Goal: Information Seeking & Learning: Find specific fact

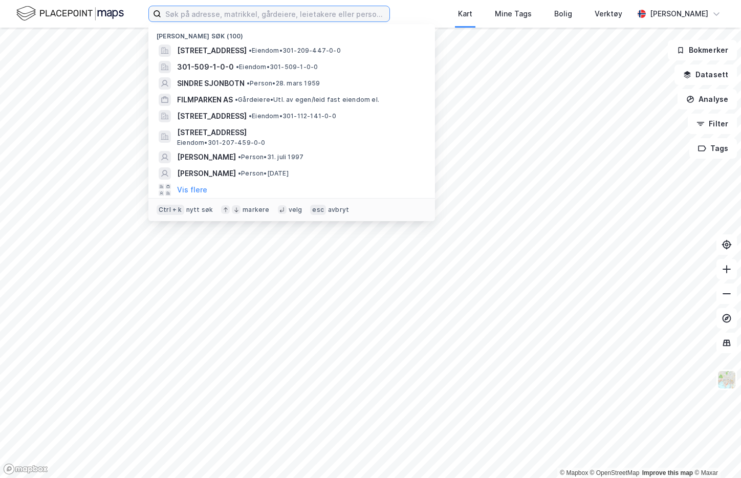
click at [178, 20] on input at bounding box center [275, 13] width 228 height 15
paste input "Pål Sandvid"
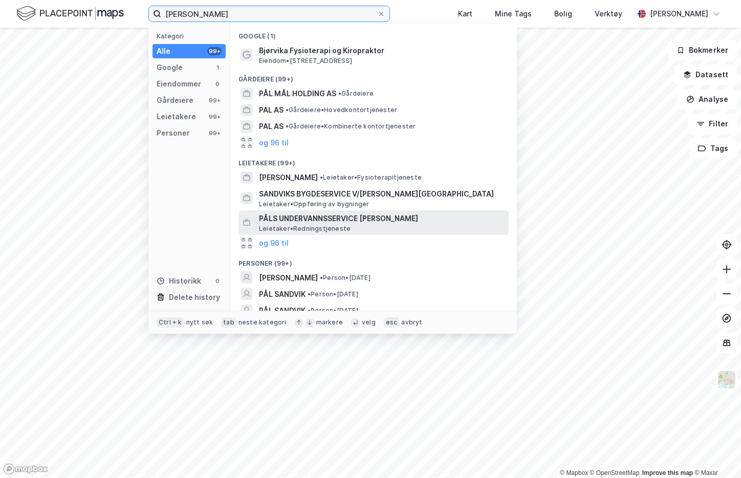
scroll to position [24, 0]
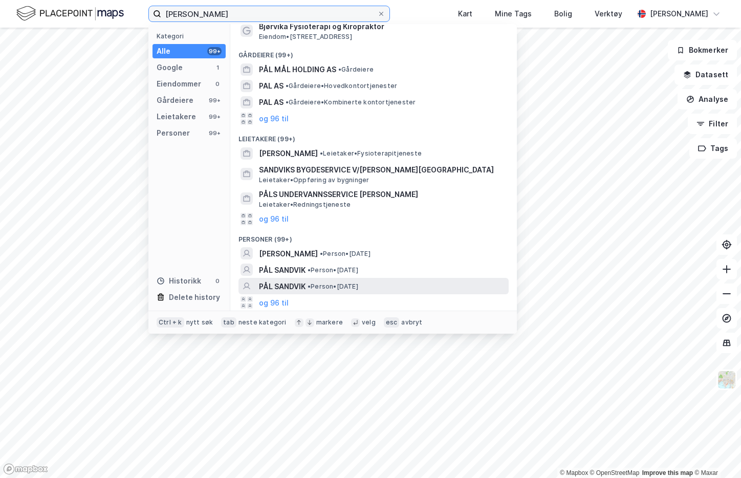
type input "Pål Sandvid"
click at [301, 287] on span "PÅL SANDVIK" at bounding box center [282, 287] width 47 height 12
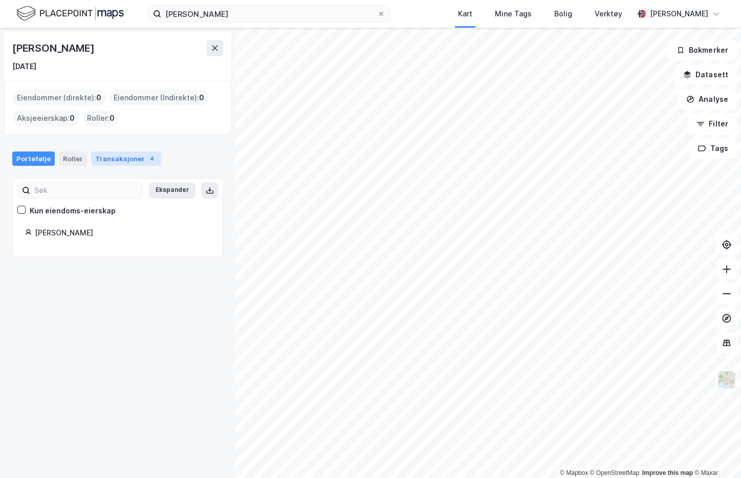
click at [147, 159] on div "4" at bounding box center [152, 159] width 10 height 10
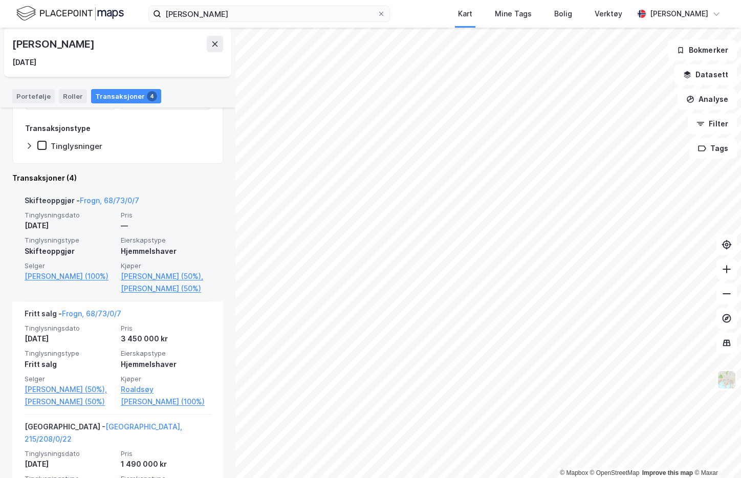
scroll to position [135, 0]
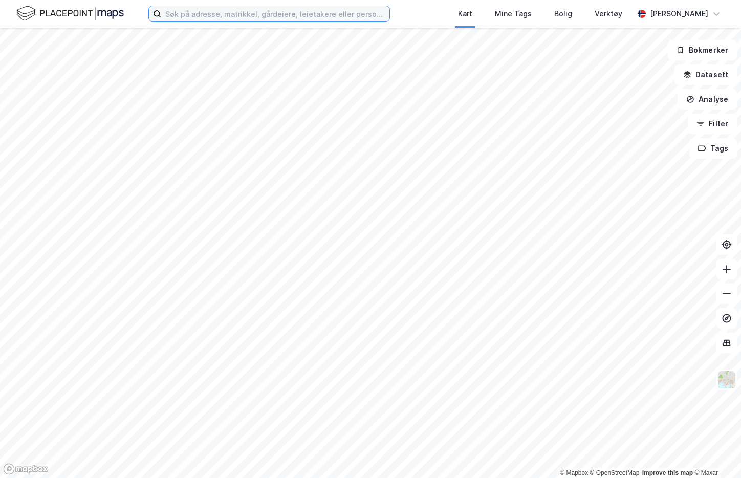
click at [252, 10] on input at bounding box center [275, 13] width 228 height 15
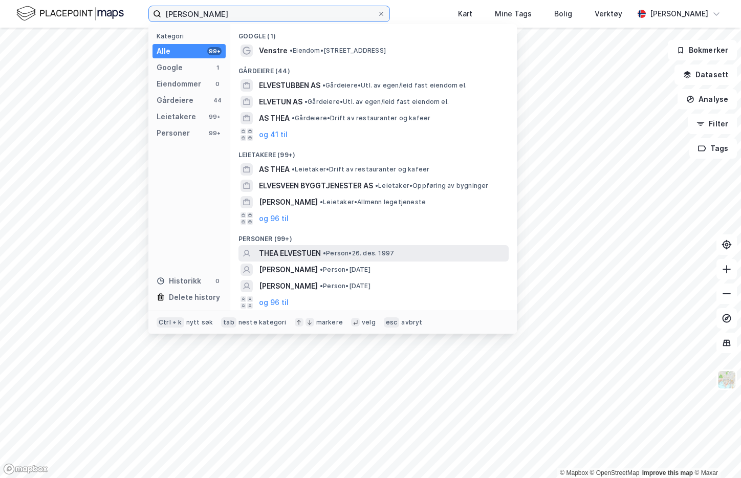
type input "[PERSON_NAME]"
click at [299, 252] on span "THEA ELVESTUEN" at bounding box center [290, 253] width 62 height 12
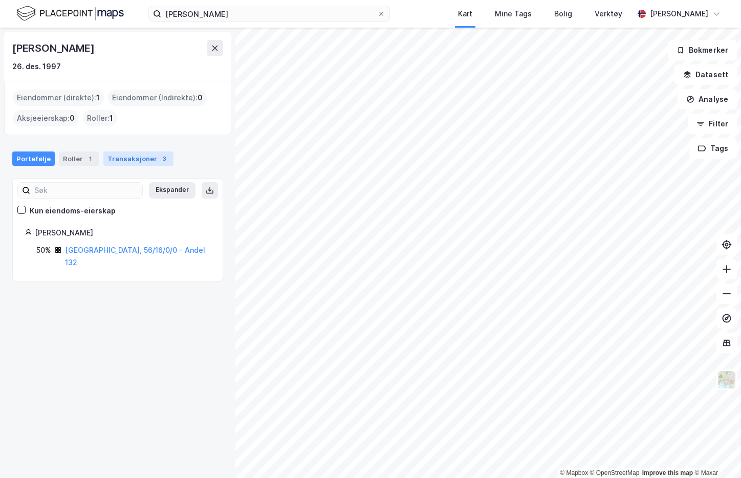
click at [127, 160] on div "Transaksjoner 3" at bounding box center [138, 159] width 70 height 14
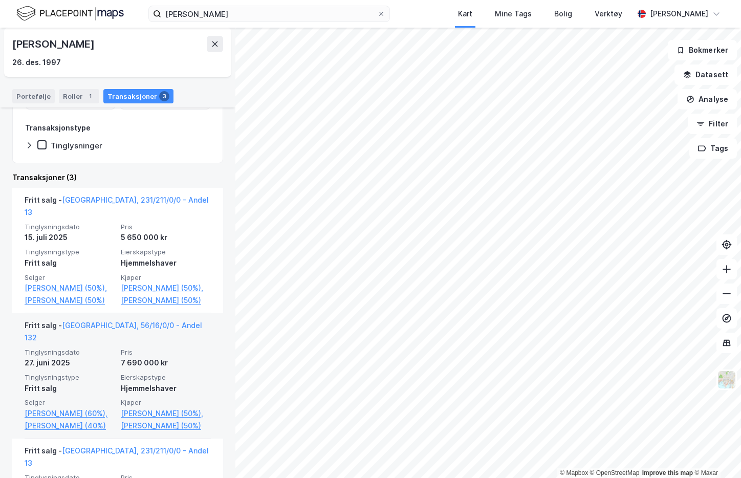
scroll to position [154, 0]
click at [147, 336] on link "[GEOGRAPHIC_DATA], 56/16/0/0 - Andel 132" at bounding box center [114, 330] width 178 height 21
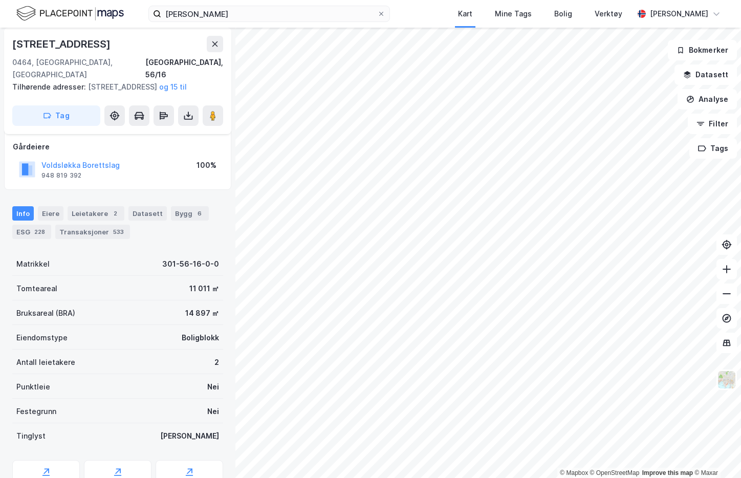
scroll to position [136, 0]
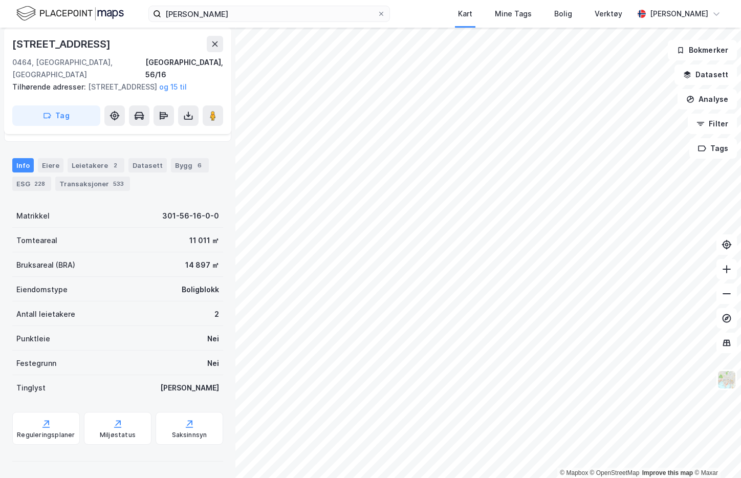
click at [78, 40] on div "[STREET_ADDRESS]" at bounding box center [62, 44] width 100 height 16
copy div "[STREET_ADDRESS]"
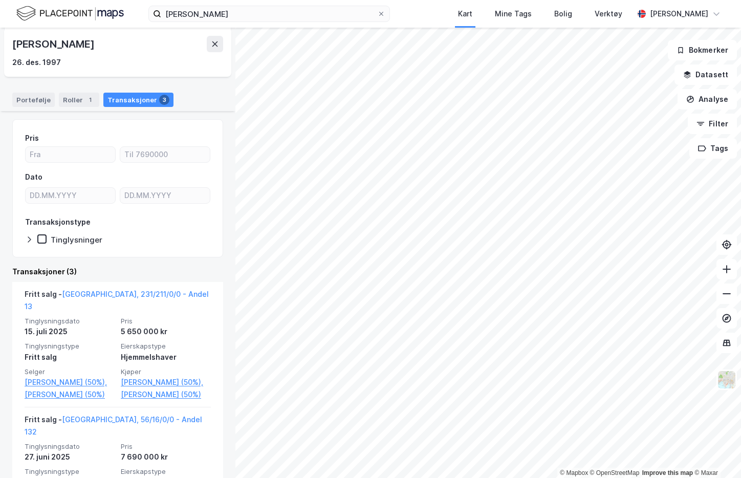
scroll to position [102, 0]
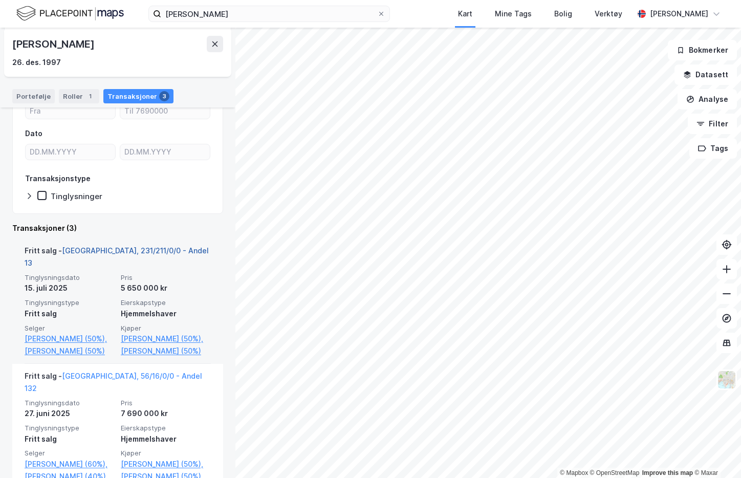
click at [141, 251] on link "[GEOGRAPHIC_DATA], 231/211/0/0 - Andel 13" at bounding box center [117, 256] width 184 height 21
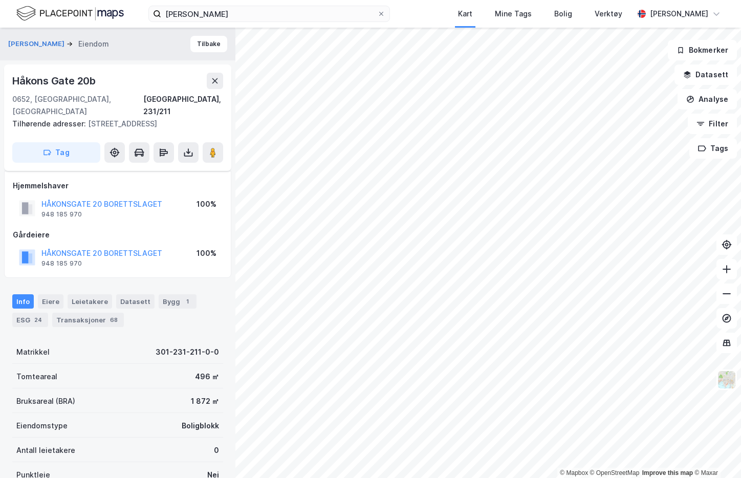
scroll to position [124, 0]
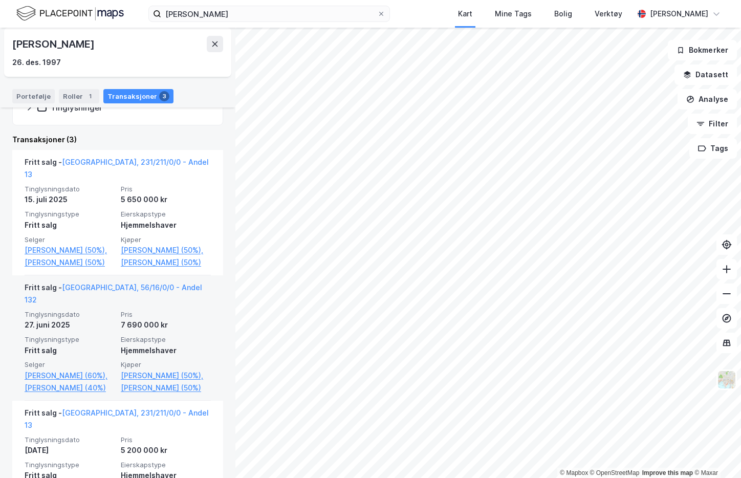
scroll to position [205, 0]
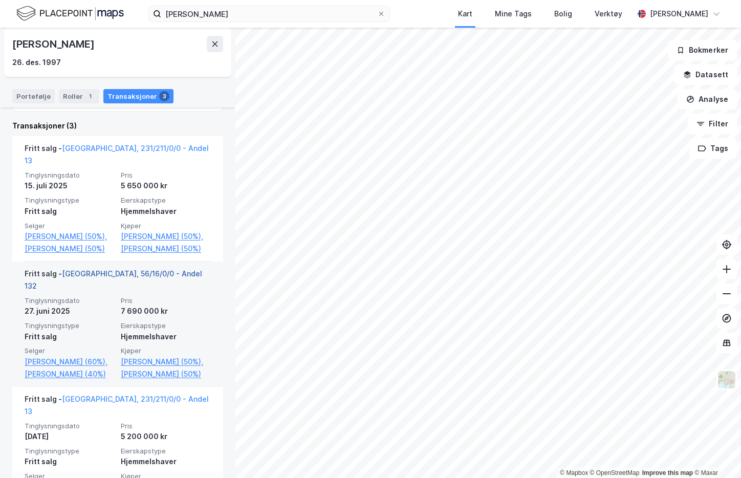
click at [142, 285] on link "[GEOGRAPHIC_DATA], 56/16/0/0 - Andel 132" at bounding box center [114, 279] width 178 height 21
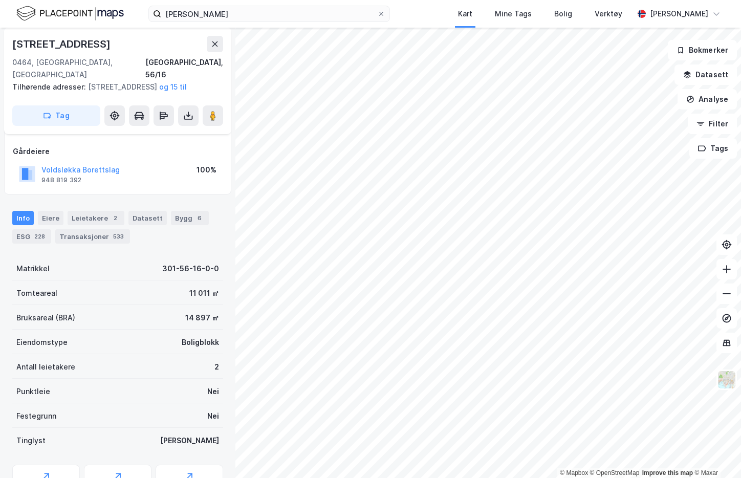
scroll to position [102, 0]
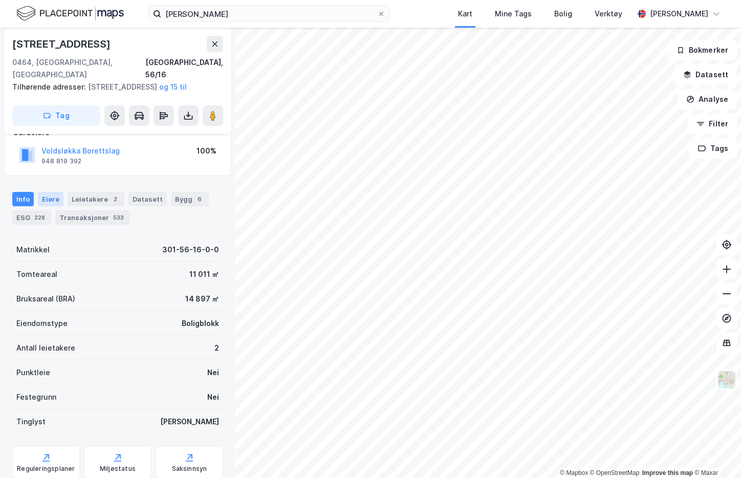
click at [41, 206] on div "Eiere" at bounding box center [51, 199] width 26 height 14
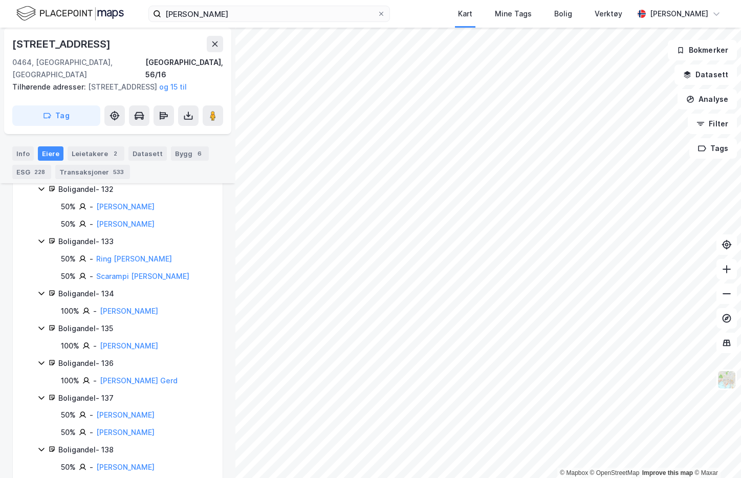
scroll to position [5914, 0]
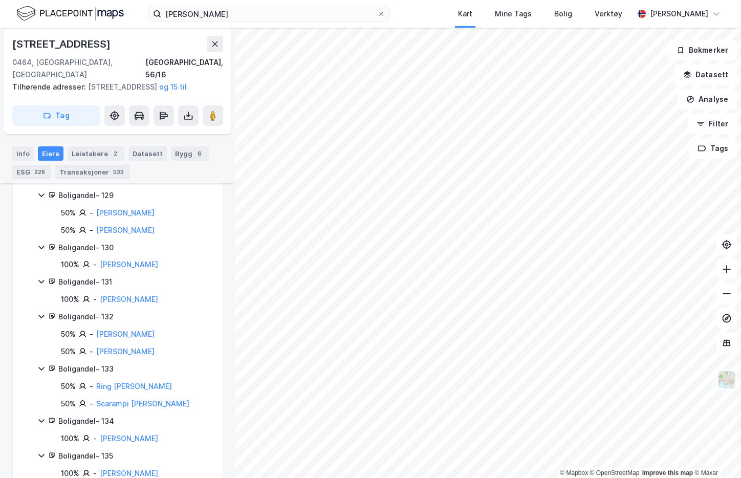
click at [103, 311] on div "Boligandel - 132" at bounding box center [134, 317] width 152 height 12
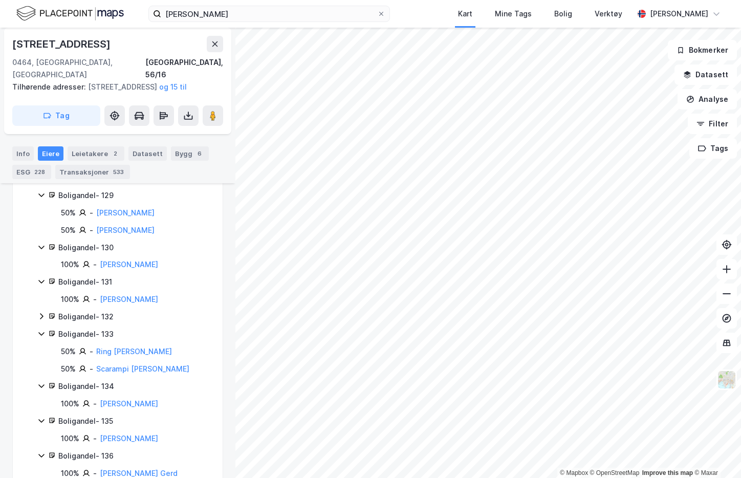
click at [103, 311] on div "Boligandel - 132" at bounding box center [134, 317] width 152 height 12
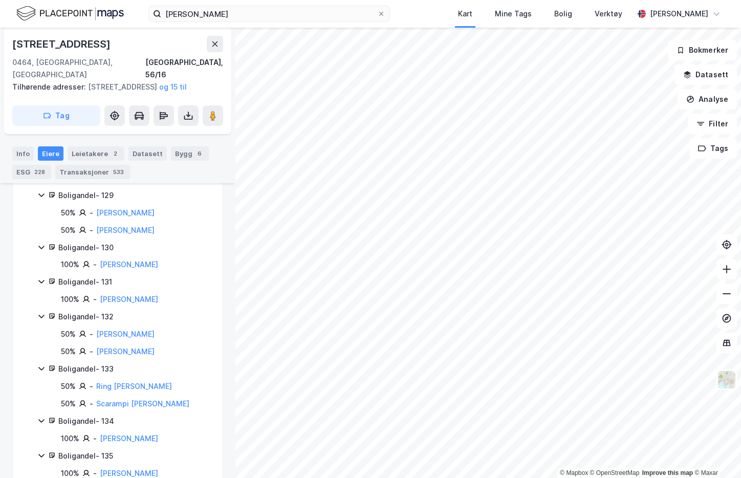
click at [83, 331] on icon at bounding box center [82, 333] width 5 height 5
click at [98, 330] on link "[PERSON_NAME]" at bounding box center [125, 334] width 58 height 9
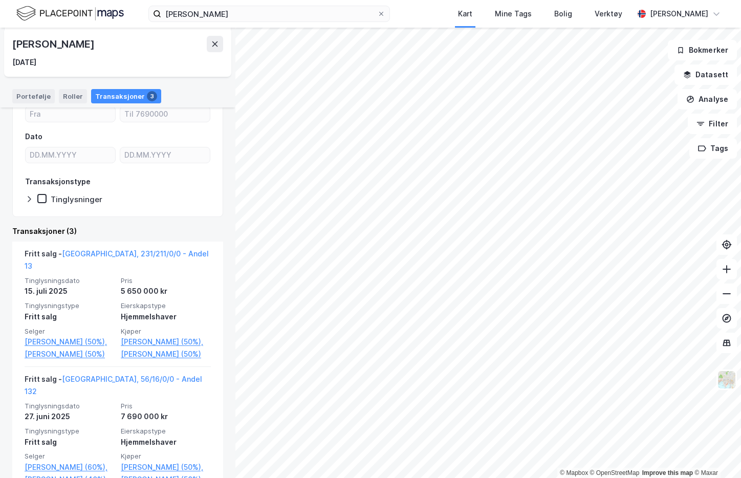
scroll to position [205, 0]
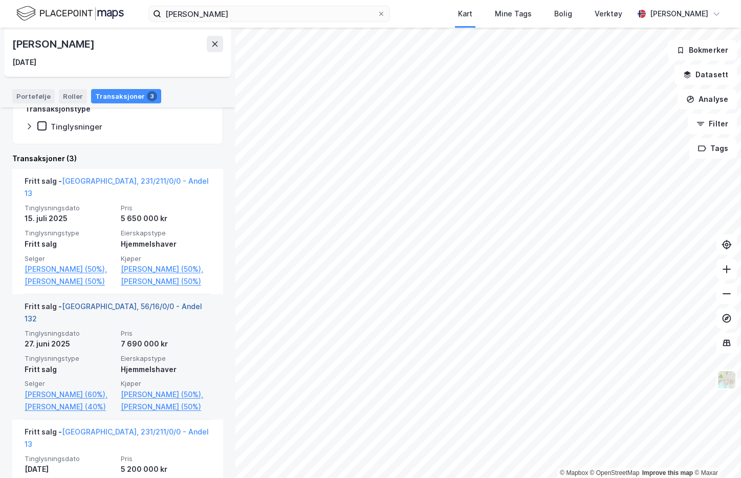
click at [153, 316] on link "[GEOGRAPHIC_DATA], 56/16/0/0 - Andel 132" at bounding box center [114, 312] width 178 height 21
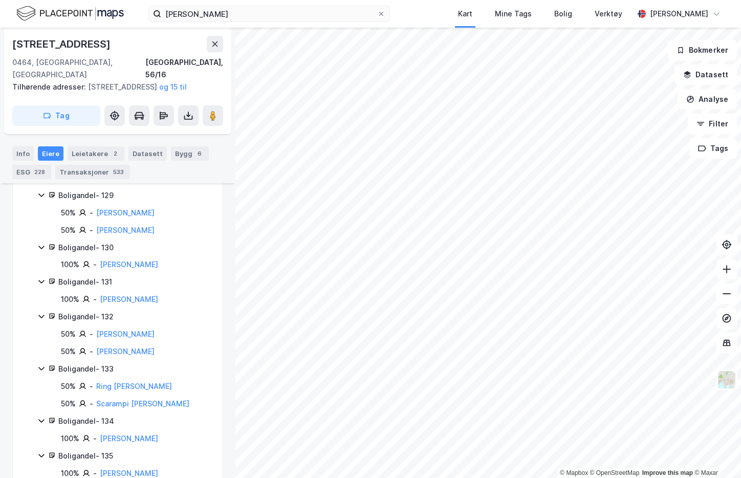
scroll to position [5812, 0]
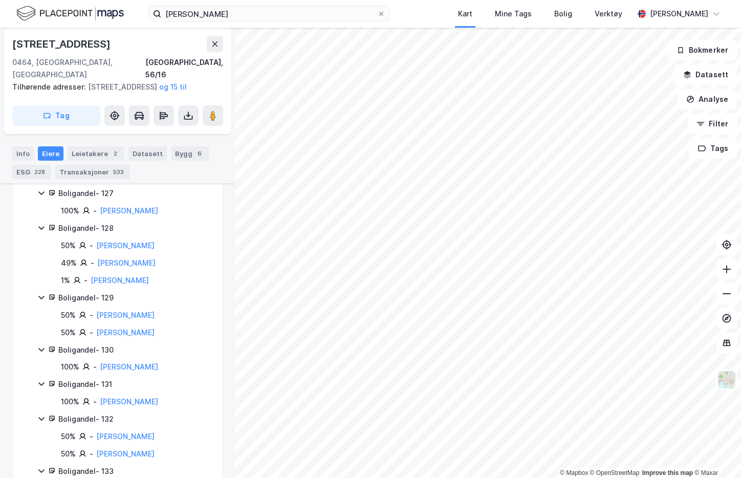
drag, startPoint x: 134, startPoint y: 43, endPoint x: 1, endPoint y: 41, distance: 133.6
click at [1, 41] on div "[PERSON_NAME] Eiendom [GEOGRAPHIC_DATA][STREET_ADDRESS], 56/16 Tilhørende adres…" at bounding box center [117, 253] width 235 height 450
click at [46, 41] on div "[STREET_ADDRESS]" at bounding box center [62, 44] width 100 height 16
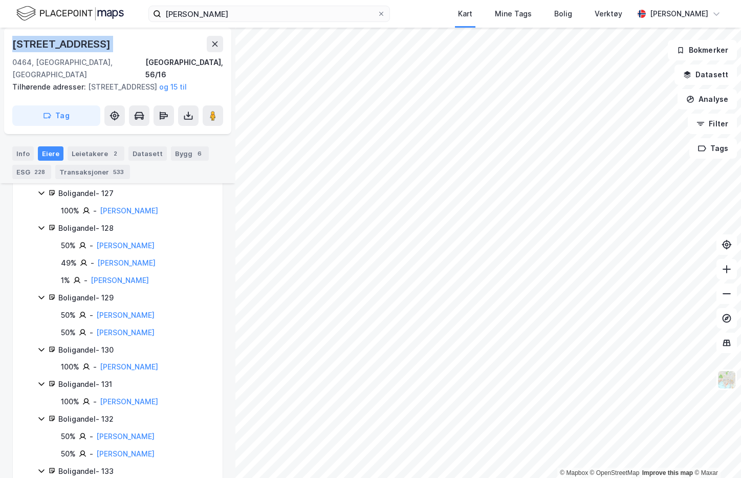
copy div "[STREET_ADDRESS]"
